Goal: Find contact information: Find contact information

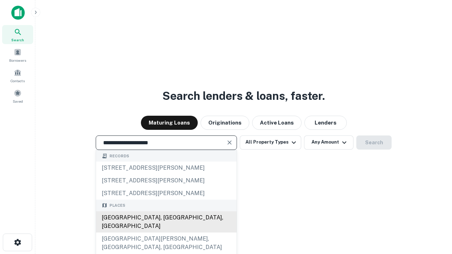
click at [166, 233] on div "[GEOGRAPHIC_DATA], [GEOGRAPHIC_DATA], [GEOGRAPHIC_DATA]" at bounding box center [166, 222] width 141 height 21
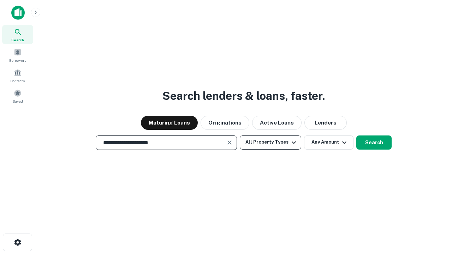
type input "**********"
click at [271, 142] on button "All Property Types" at bounding box center [270, 143] width 61 height 14
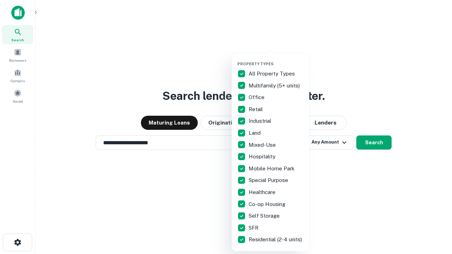
click at [276, 59] on button "button" at bounding box center [276, 59] width 78 height 0
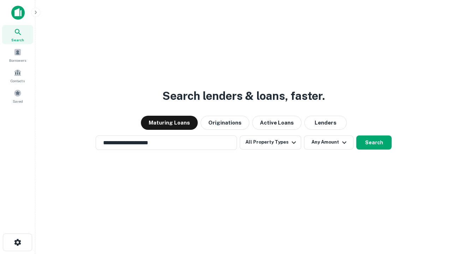
scroll to position [4, 85]
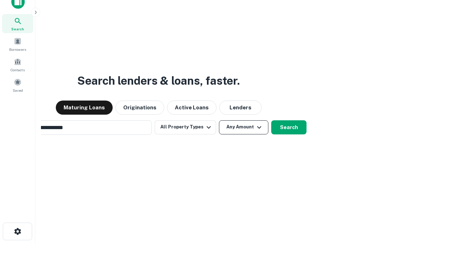
click at [219, 120] on button "Any Amount" at bounding box center [243, 127] width 49 height 14
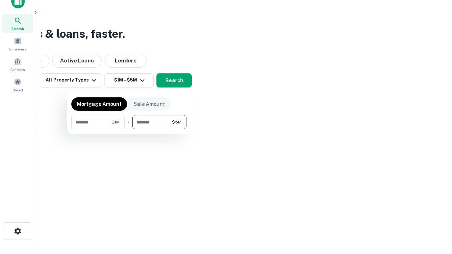
type input "*******"
click at [129, 129] on button "button" at bounding box center [128, 129] width 115 height 0
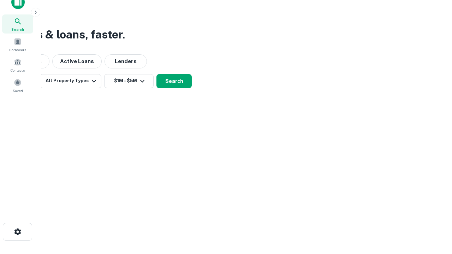
scroll to position [4, 130]
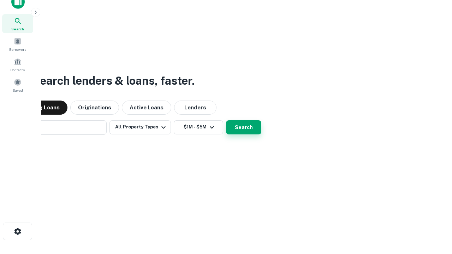
click at [226, 120] on button "Search" at bounding box center [243, 127] width 35 height 14
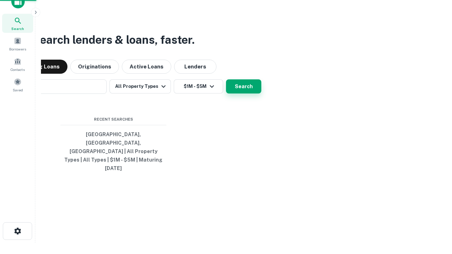
scroll to position [19, 200]
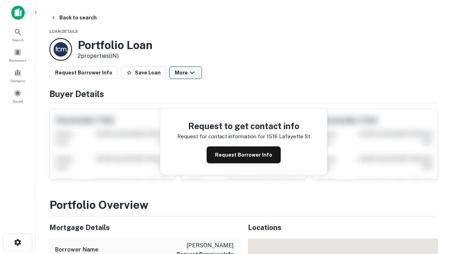
click at [185, 73] on button "More" at bounding box center [185, 72] width 33 height 13
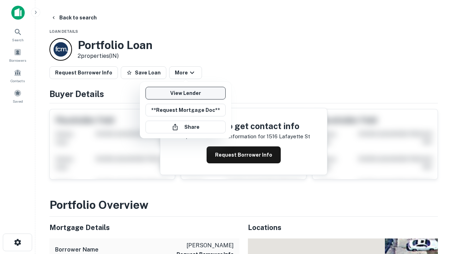
click at [185, 93] on link "View Lender" at bounding box center [186, 93] width 80 height 13
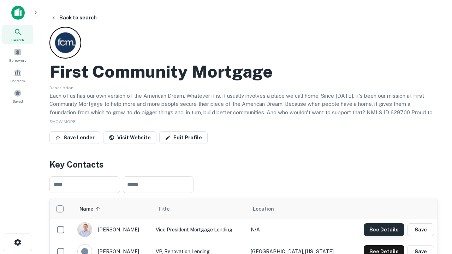
click at [384, 230] on button "See Details" at bounding box center [384, 230] width 41 height 13
click at [17, 243] on icon "button" at bounding box center [17, 242] width 8 height 8
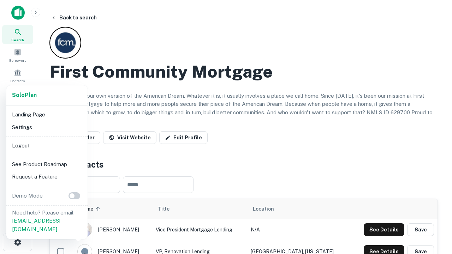
click at [47, 146] on li "Logout" at bounding box center [47, 146] width 76 height 13
